Goal: Information Seeking & Learning: Check status

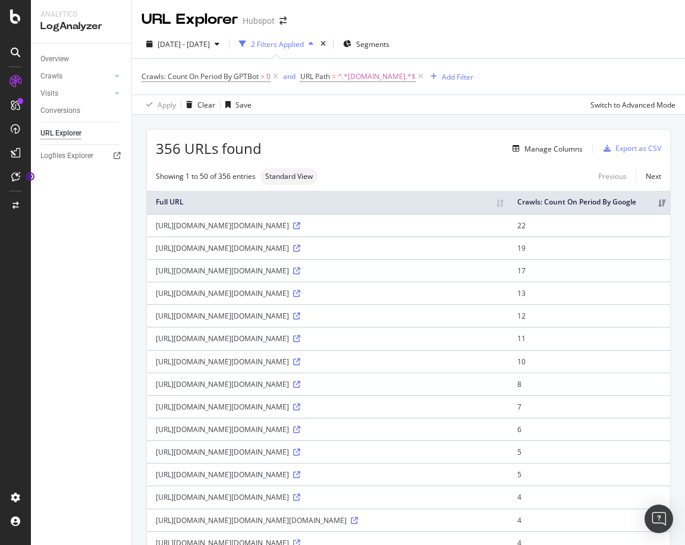
click at [321, 231] on div "[URL][DOMAIN_NAME][DOMAIN_NAME]" at bounding box center [328, 226] width 344 height 10
click at [266, 231] on div "[URL][DOMAIN_NAME][DOMAIN_NAME]" at bounding box center [328, 226] width 344 height 10
click at [198, 141] on span "356 URLs found" at bounding box center [209, 149] width 106 height 20
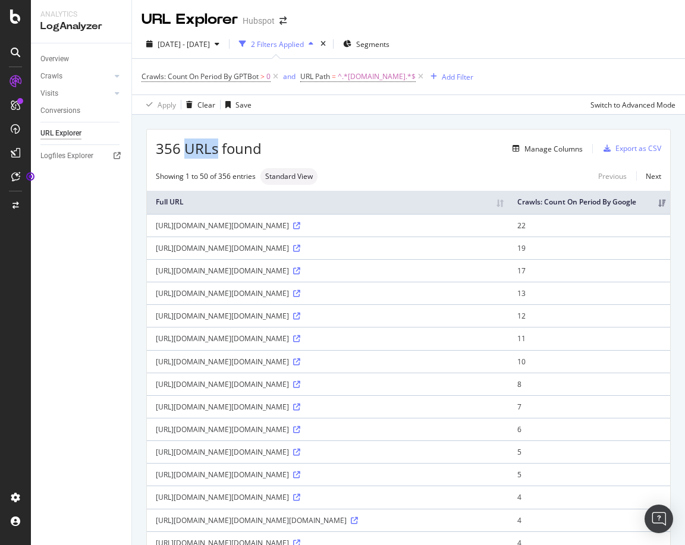
click at [198, 141] on span "356 URLs found" at bounding box center [209, 149] width 106 height 20
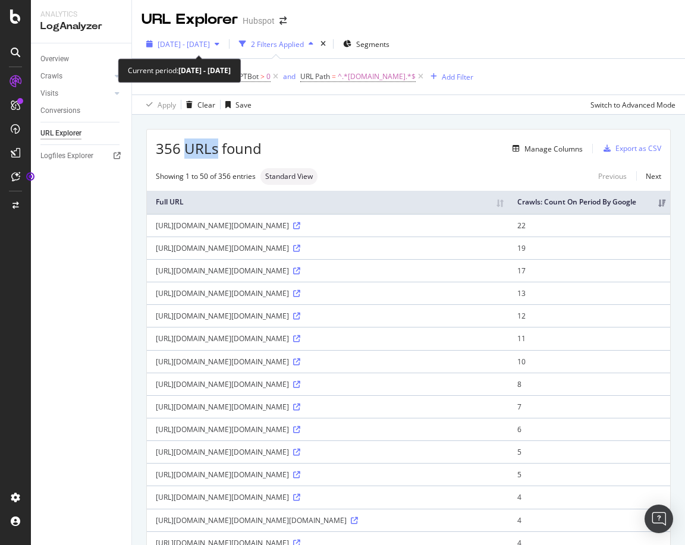
click at [210, 49] on div "[DATE] - [DATE]" at bounding box center [184, 44] width 52 height 10
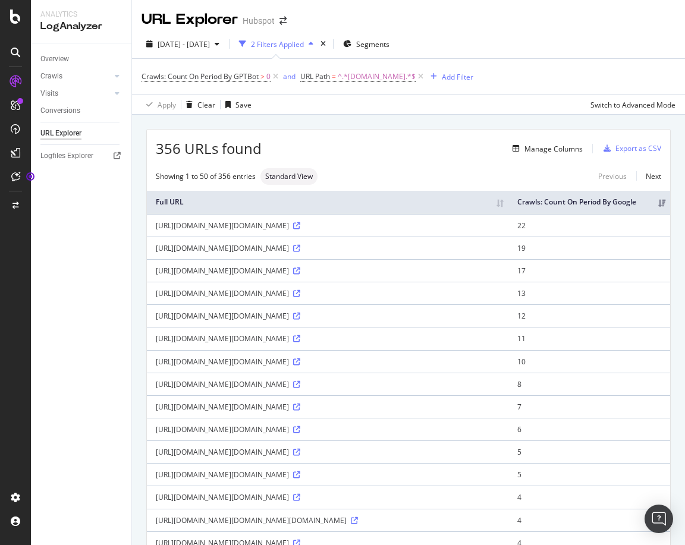
click at [194, 143] on span "356 URLs found" at bounding box center [209, 149] width 106 height 20
click at [170, 143] on span "356 URLs found" at bounding box center [209, 149] width 106 height 20
